Goal: Information Seeking & Learning: Learn about a topic

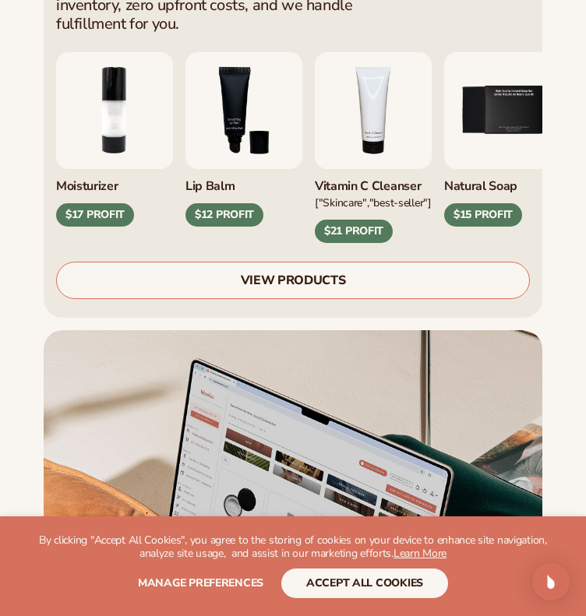
scroll to position [661, 0]
click at [312, 262] on link "VIEW PRODUCTS" at bounding box center [293, 280] width 474 height 37
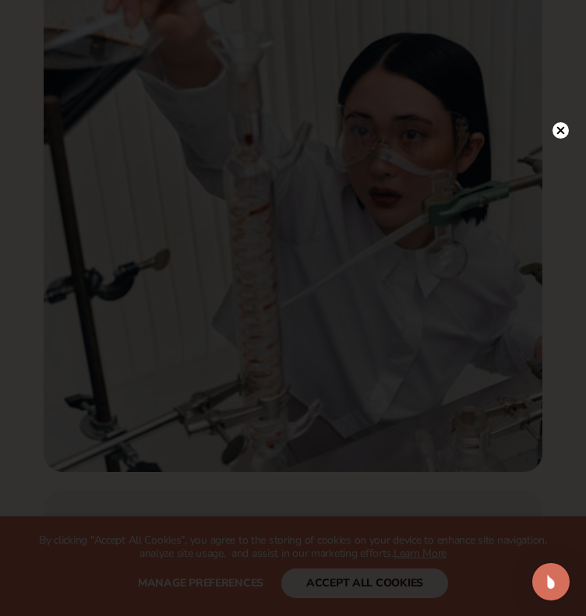
scroll to position [1575, 0]
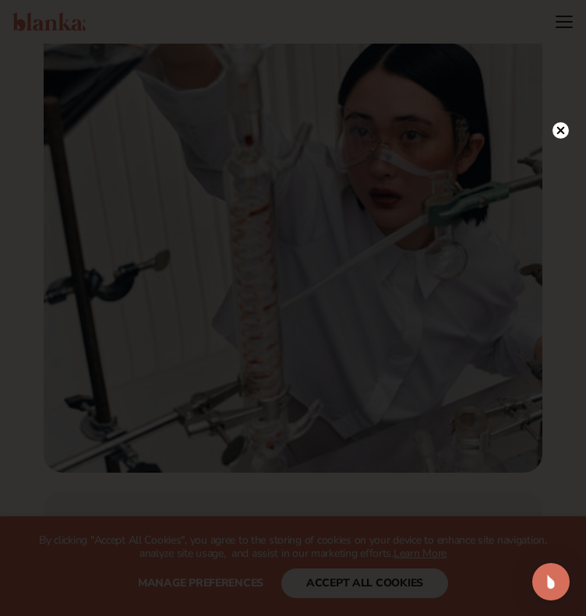
click at [563, 126] on circle at bounding box center [560, 130] width 16 height 16
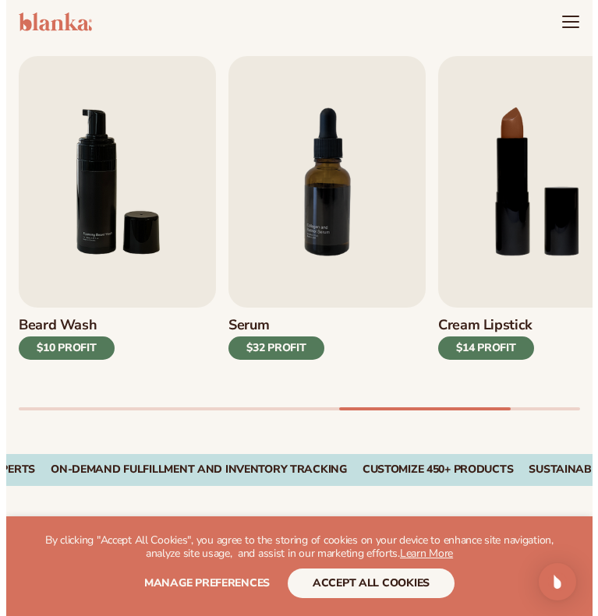
scroll to position [0, 0]
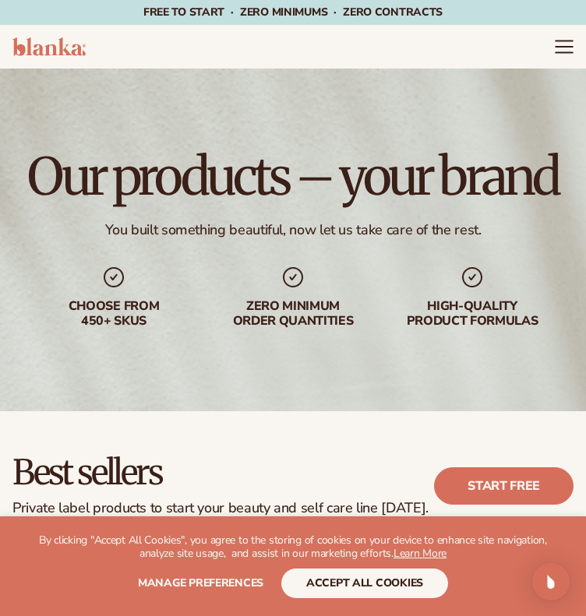
click at [567, 43] on icon "Menu" at bounding box center [564, 47] width 20 height 20
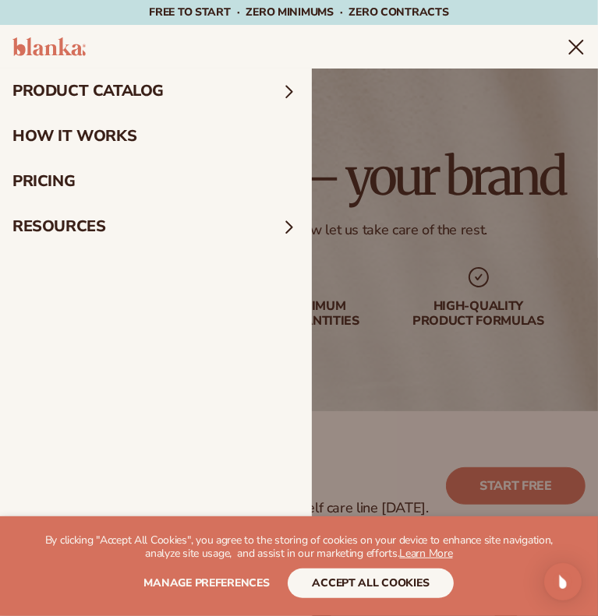
click at [284, 89] on span at bounding box center [289, 91] width 20 height 20
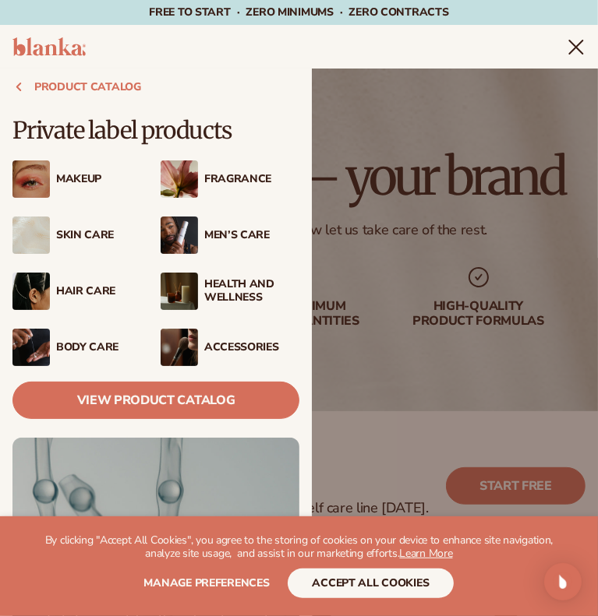
click at [37, 182] on img at bounding box center [30, 178] width 37 height 37
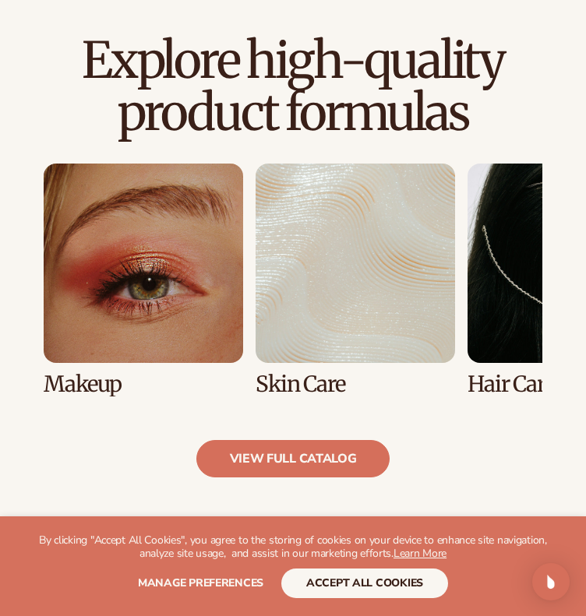
scroll to position [997, 0]
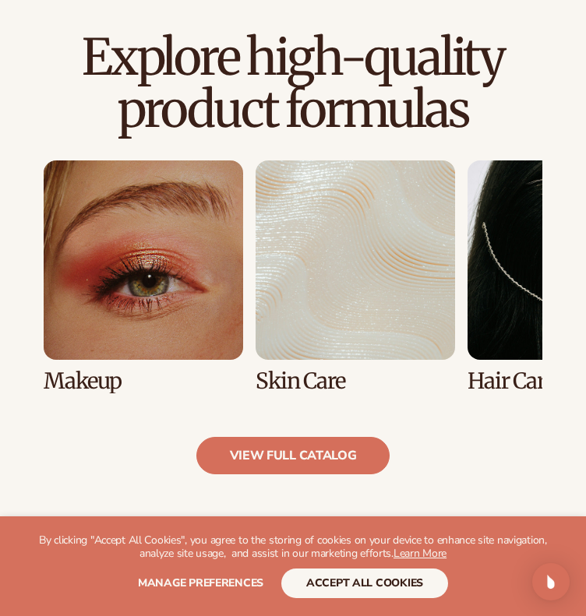
click at [146, 333] on link "1 / 8" at bounding box center [143, 276] width 199 height 233
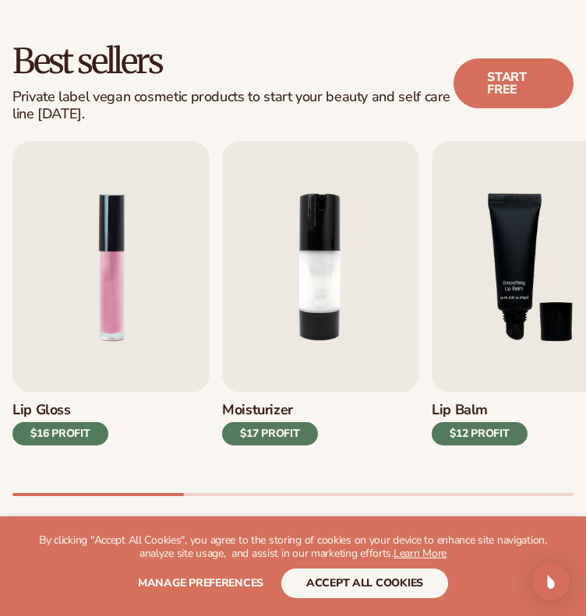
scroll to position [414, 0]
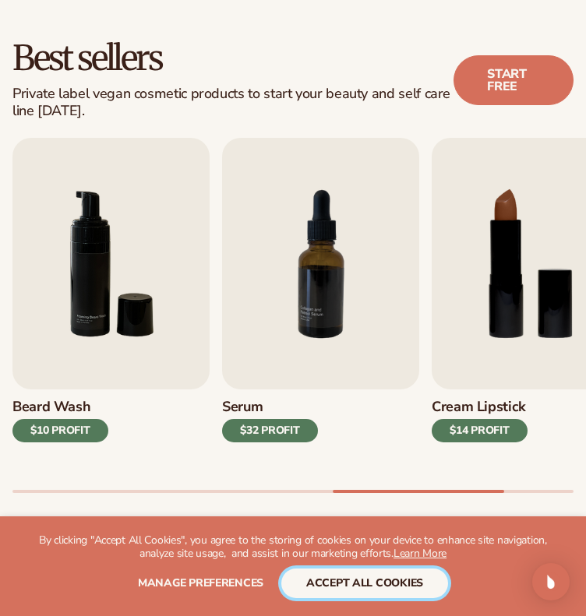
click at [347, 578] on button "accept all cookies" at bounding box center [364, 584] width 167 height 30
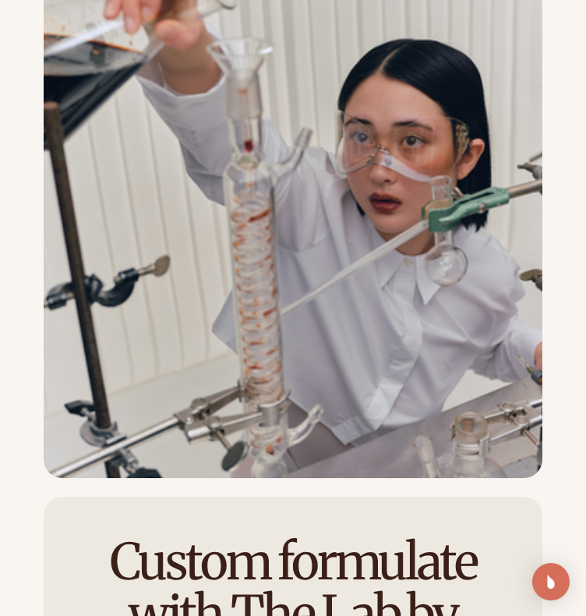
scroll to position [1698, 0]
